Goal: Task Accomplishment & Management: Use online tool/utility

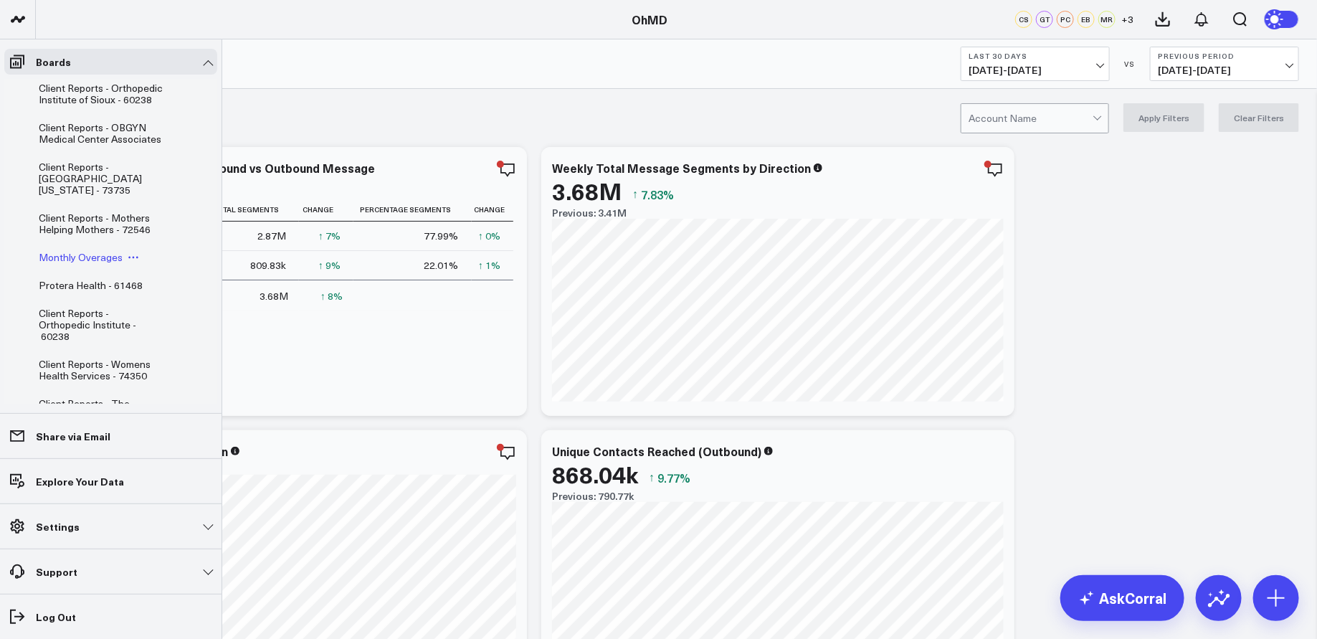
scroll to position [154, 0]
click at [83, 257] on span "Monthly Overages" at bounding box center [81, 258] width 84 height 14
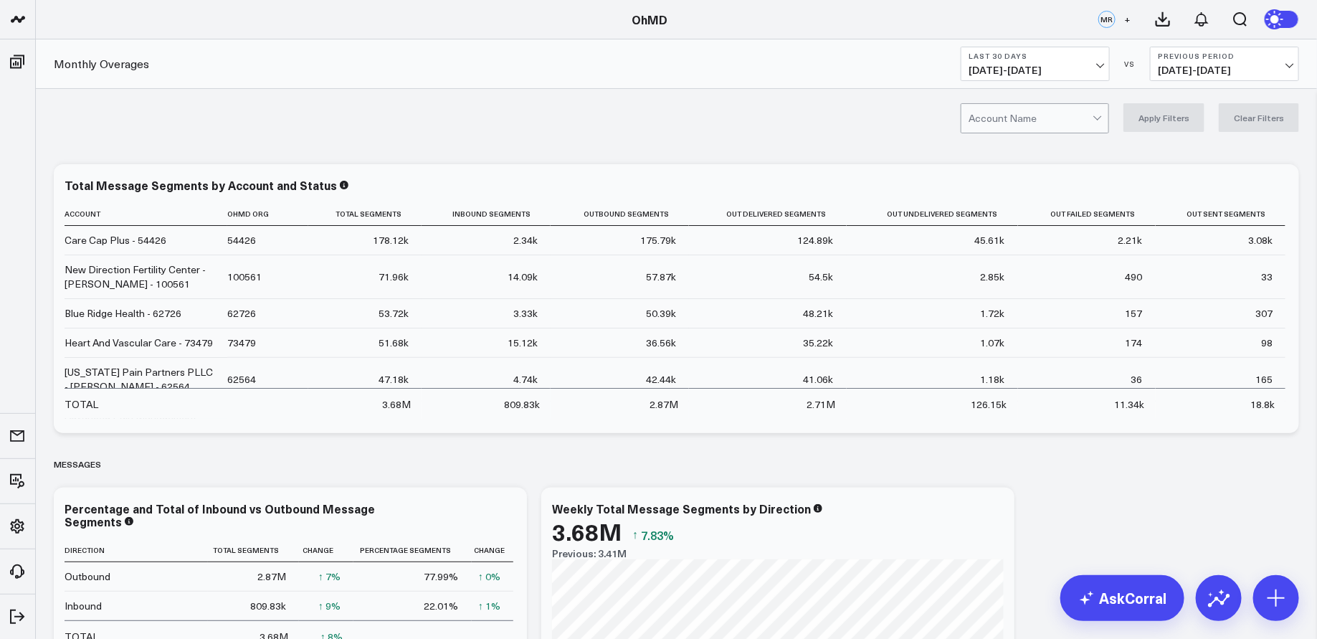
click at [1079, 117] on div at bounding box center [1030, 118] width 124 height 29
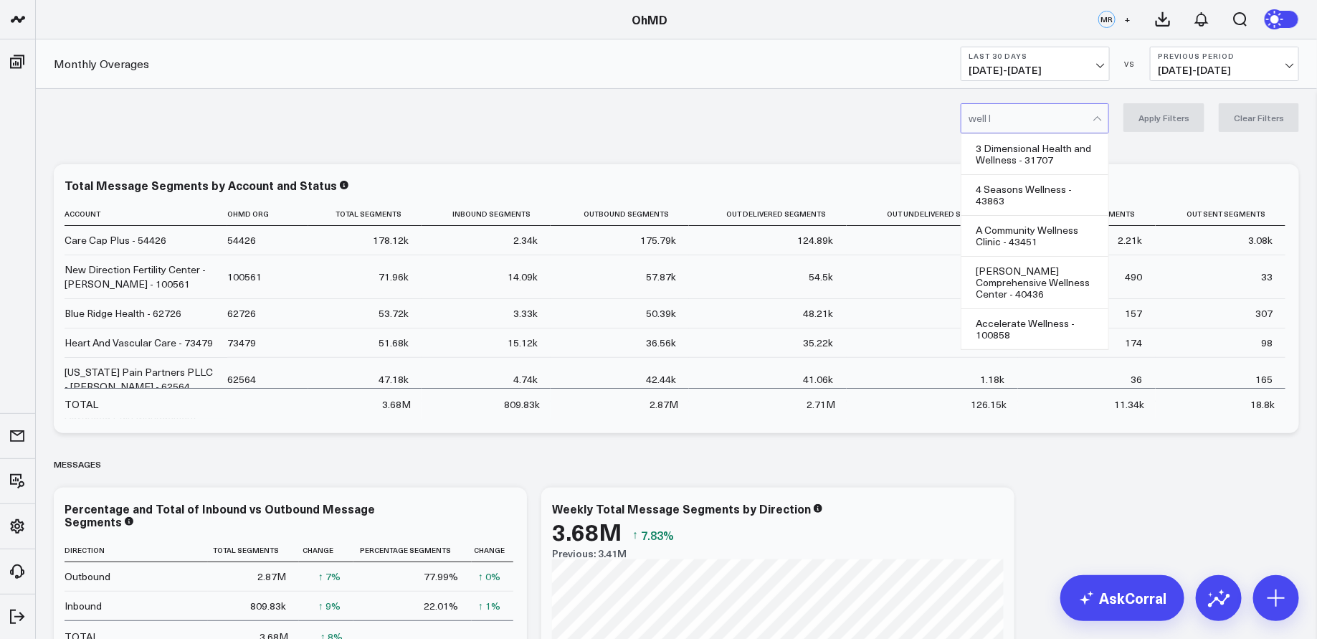
type input "well life"
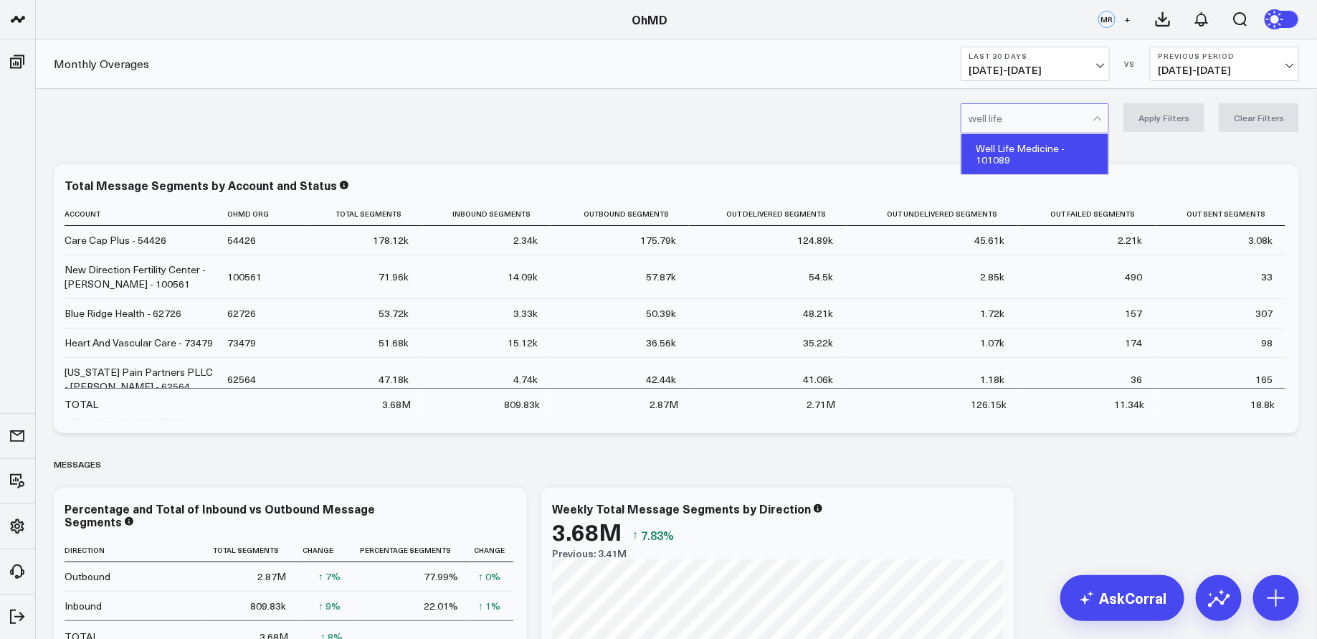
click at [1037, 148] on div "Well Life Medicine - 101089" at bounding box center [1034, 154] width 147 height 40
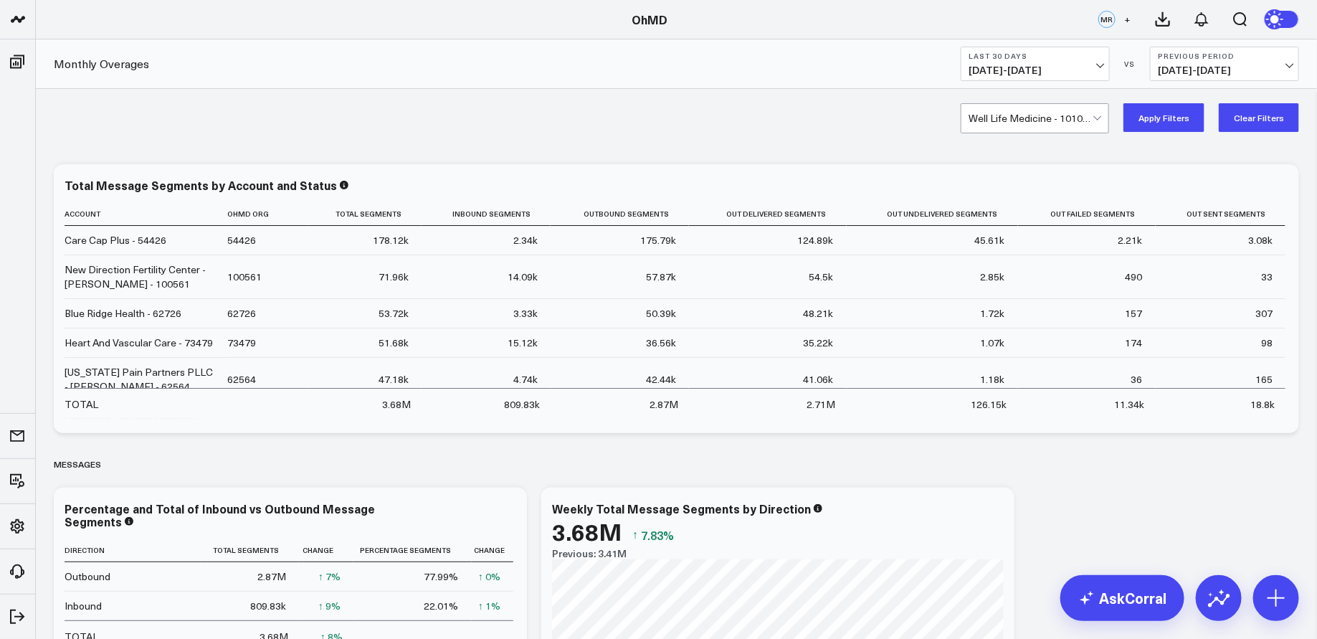
click at [1077, 62] on button "Last 30 Days [DATE] - [DATE]" at bounding box center [1034, 64] width 149 height 34
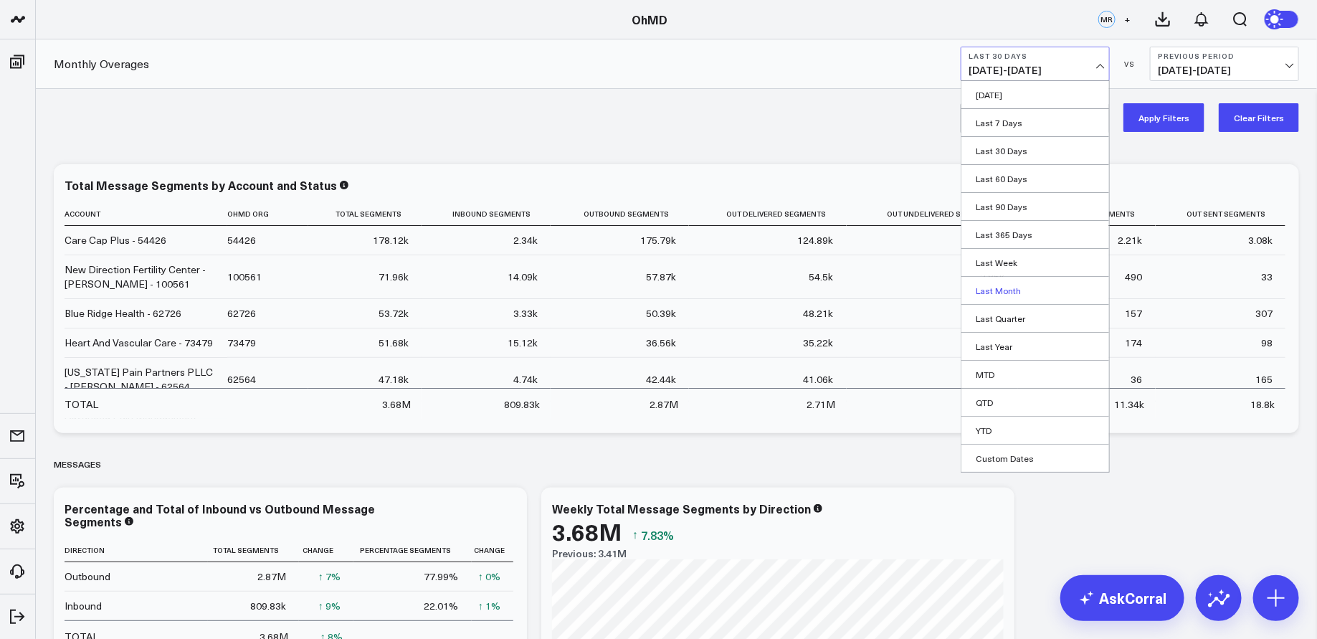
click at [1024, 287] on link "Last Month" at bounding box center [1035, 290] width 148 height 27
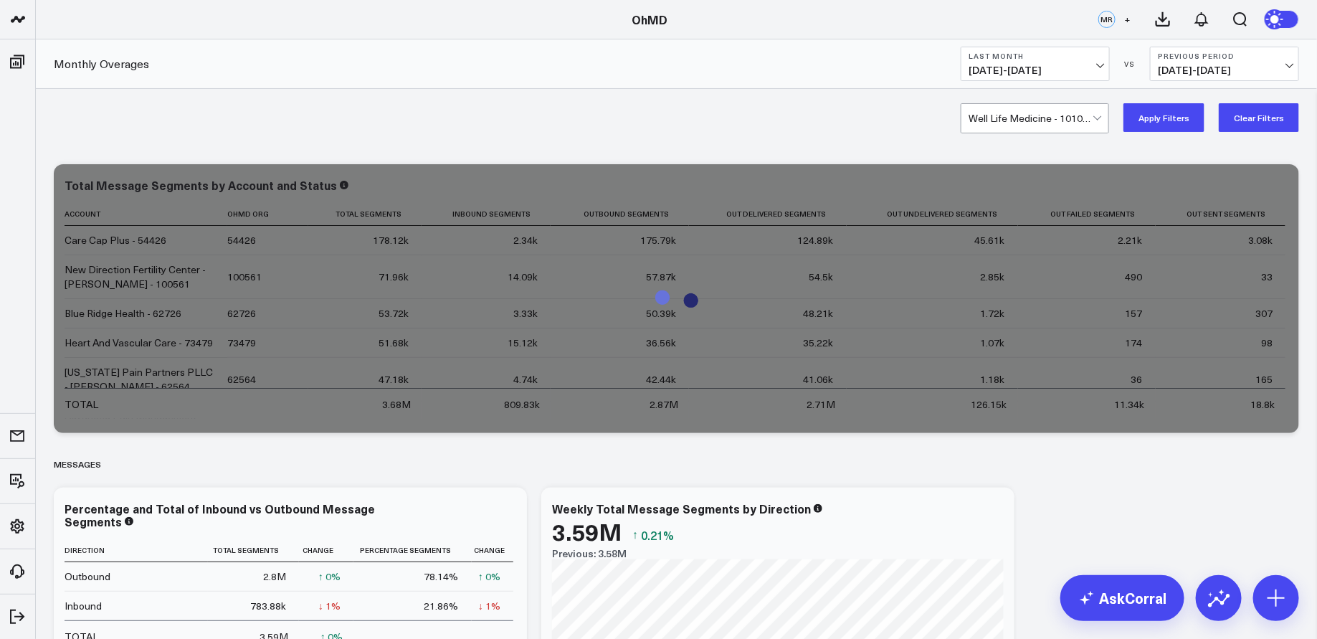
click at [1165, 118] on button "Apply Filters" at bounding box center [1163, 117] width 81 height 29
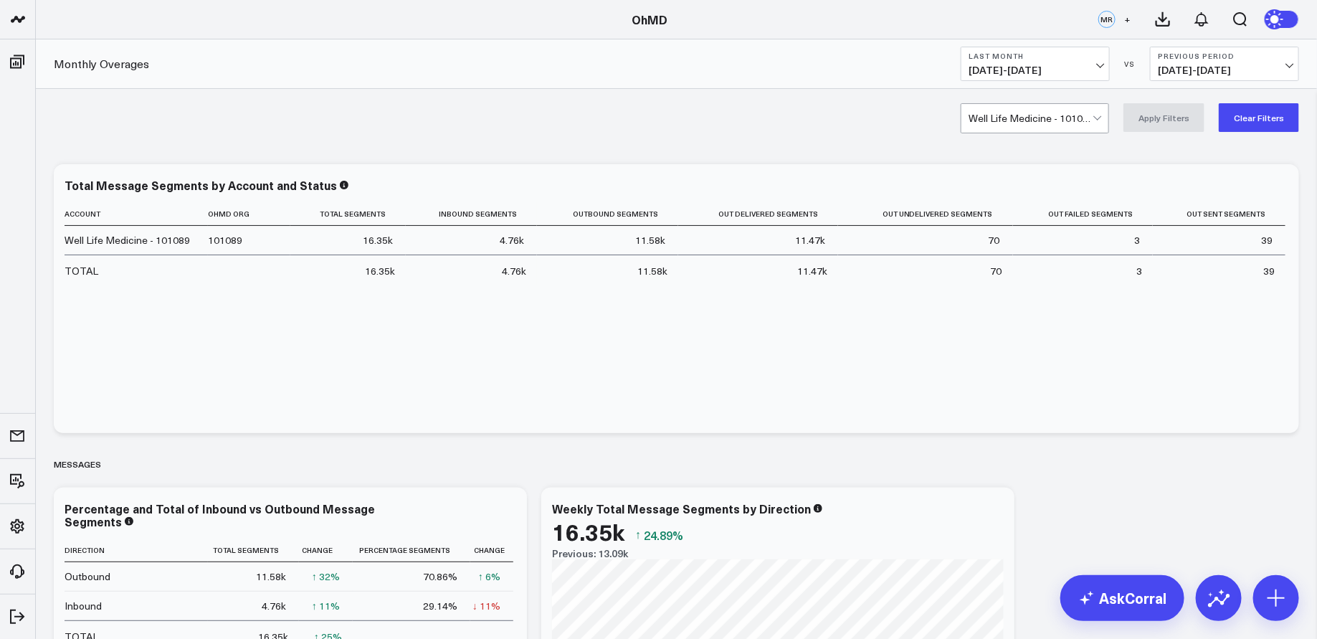
click at [1057, 62] on button "Last Month [DATE] - [DATE]" at bounding box center [1034, 64] width 149 height 34
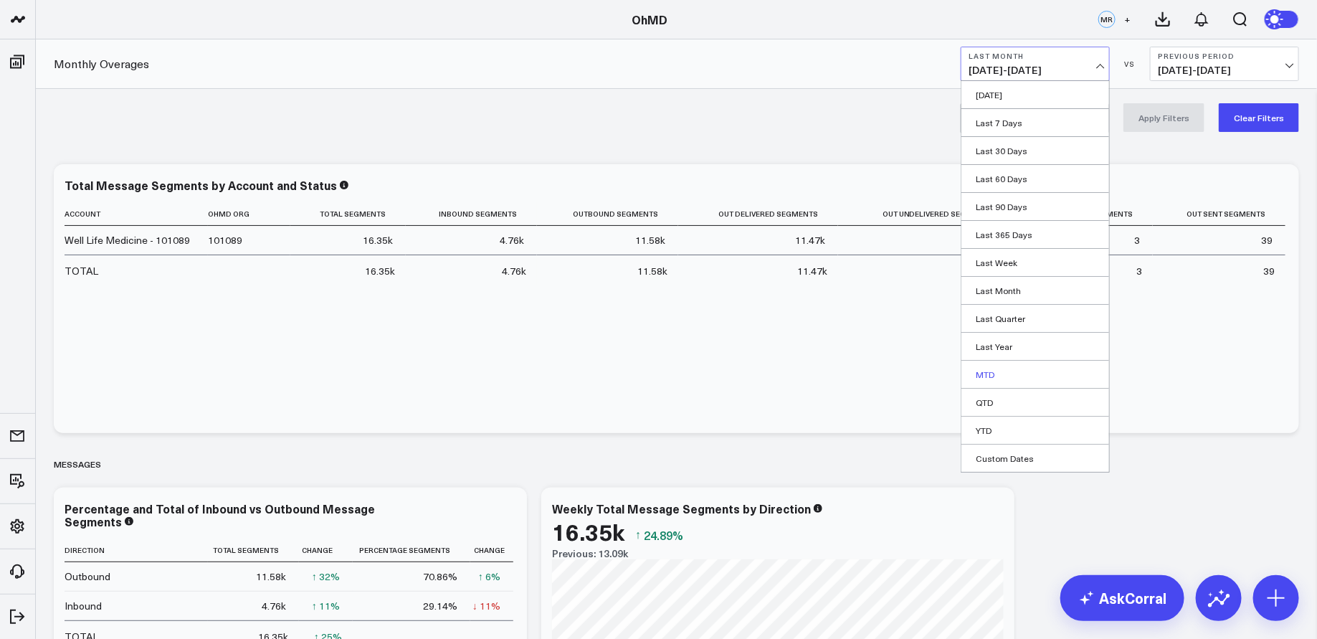
click at [1008, 366] on link "MTD" at bounding box center [1035, 374] width 148 height 27
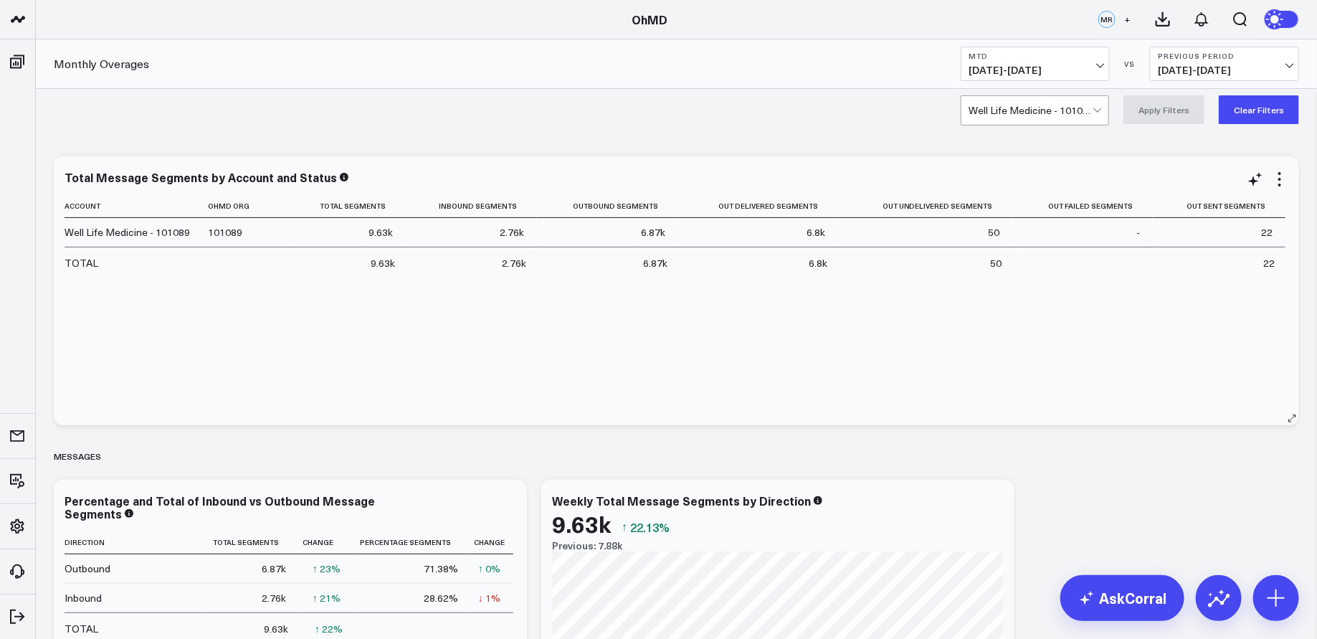
scroll to position [9, 0]
click at [1044, 109] on div at bounding box center [1030, 109] width 124 height 29
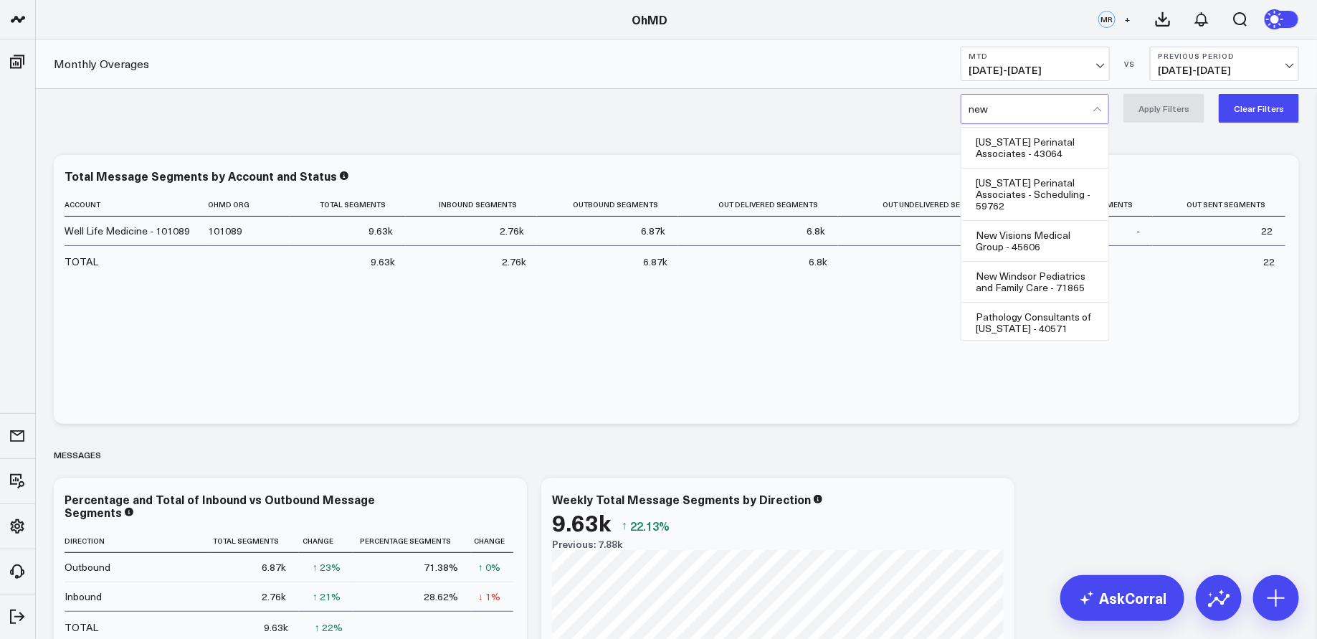
scroll to position [0, 0]
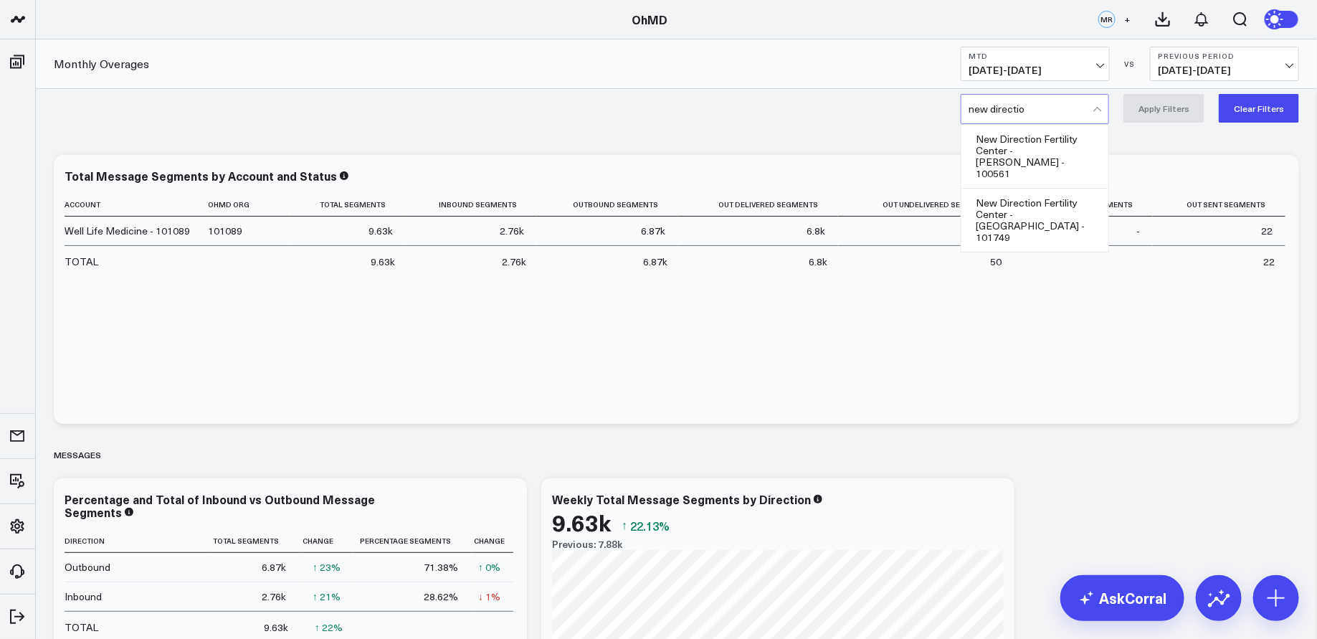
type input "new direction"
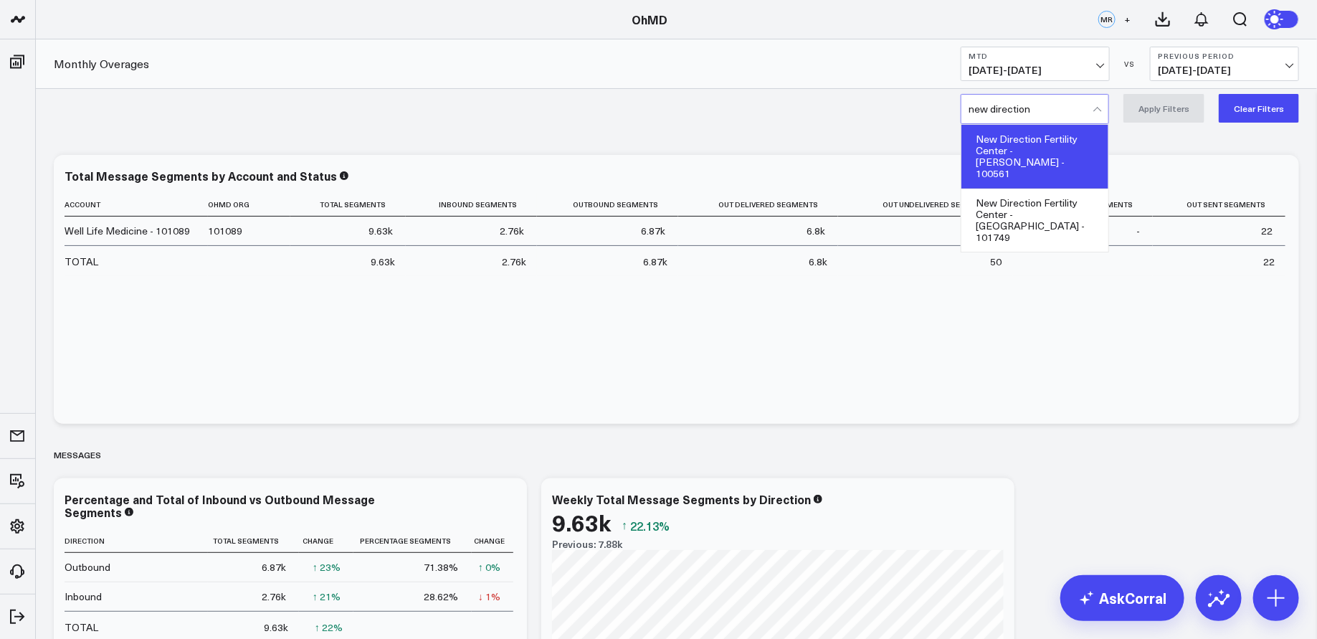
click at [1056, 138] on div "New Direction Fertility Center - [PERSON_NAME] - 100561" at bounding box center [1034, 157] width 147 height 64
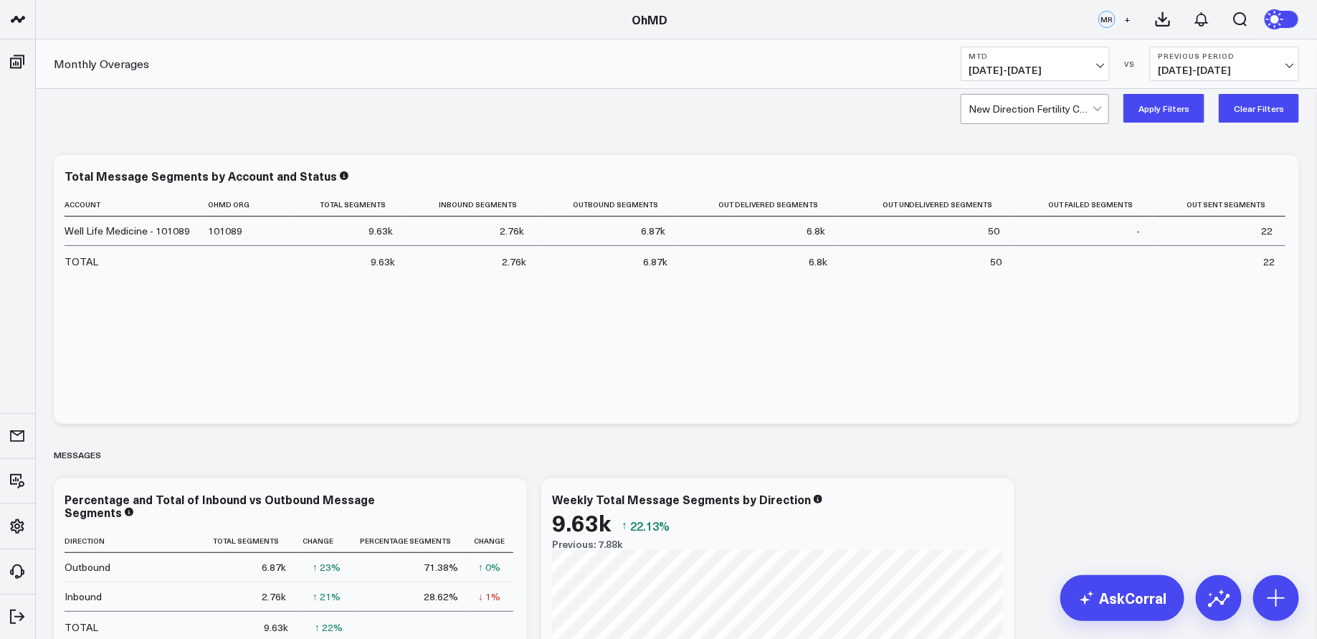
click at [1160, 105] on button "Apply Filters" at bounding box center [1163, 108] width 81 height 29
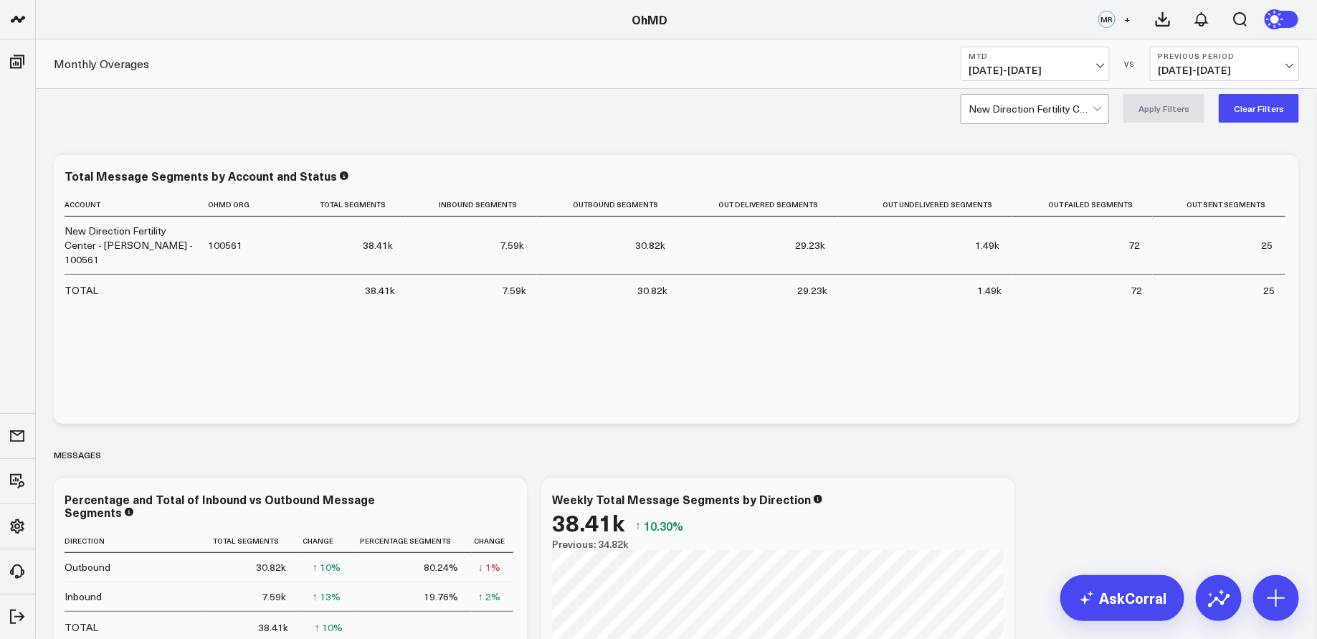
click at [1084, 107] on div at bounding box center [1030, 109] width 124 height 29
type input "scotts"
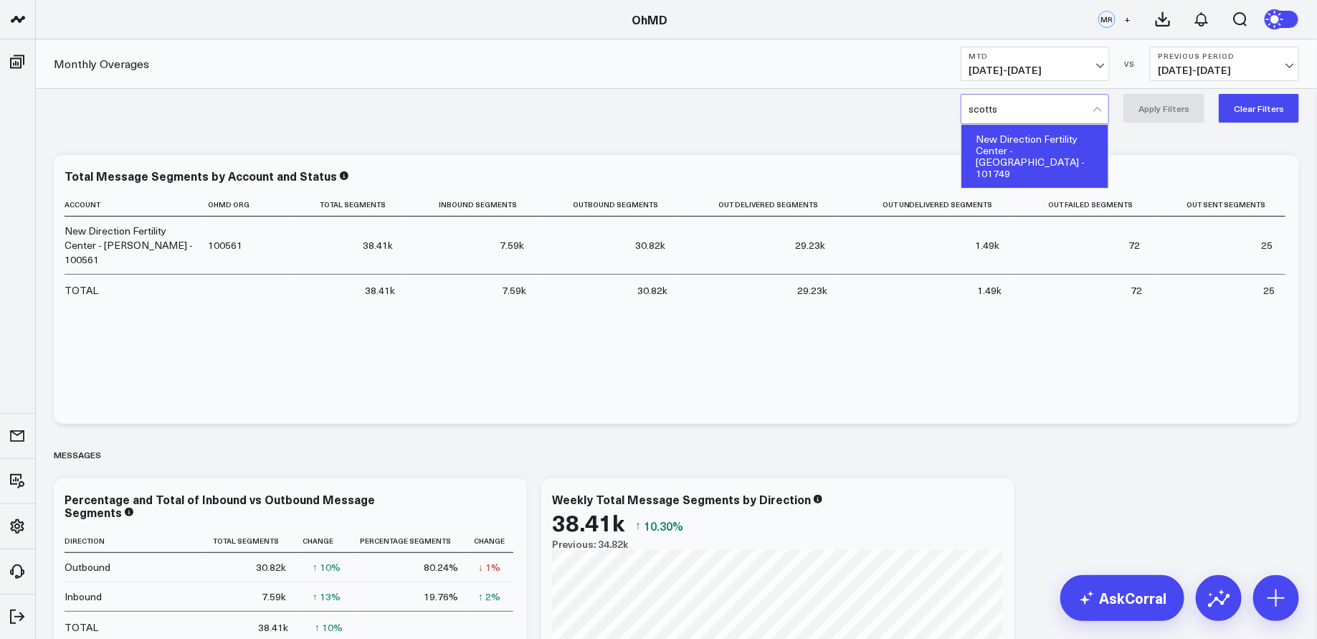
click at [1065, 152] on div "New Direction Fertility Center - [GEOGRAPHIC_DATA] - 101749" at bounding box center [1034, 156] width 147 height 63
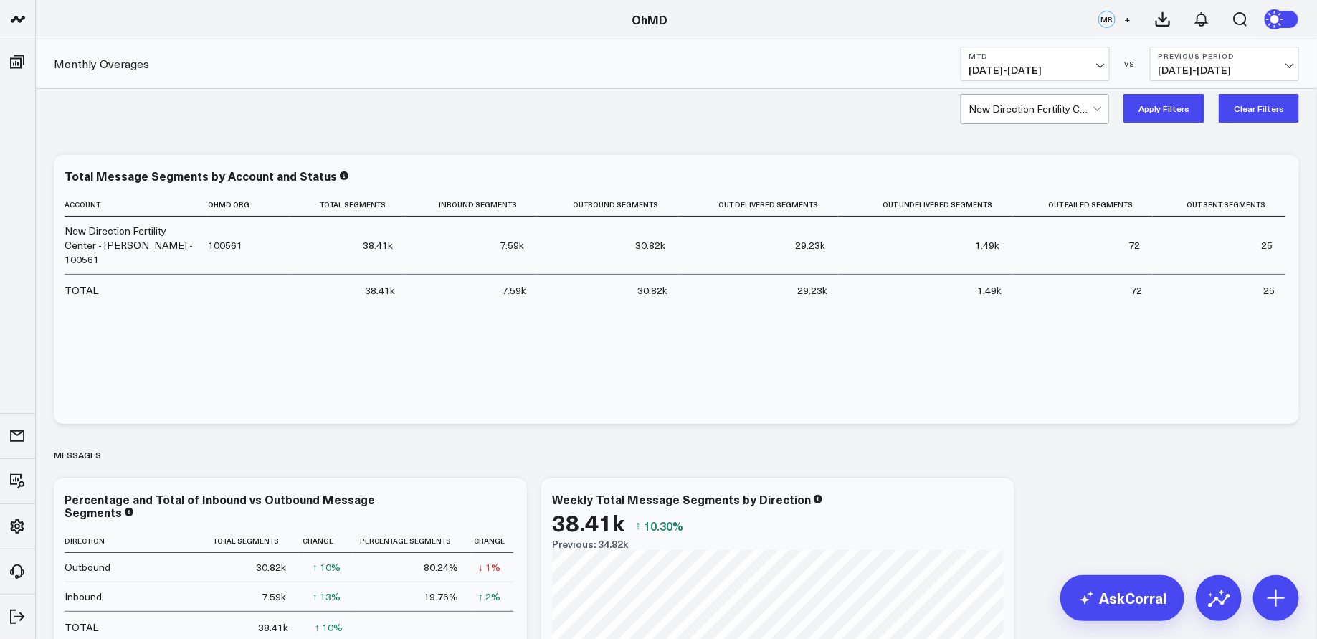
click at [1175, 108] on button "Apply Filters" at bounding box center [1163, 108] width 81 height 29
